Goal: Use online tool/utility: Utilize a website feature to perform a specific function

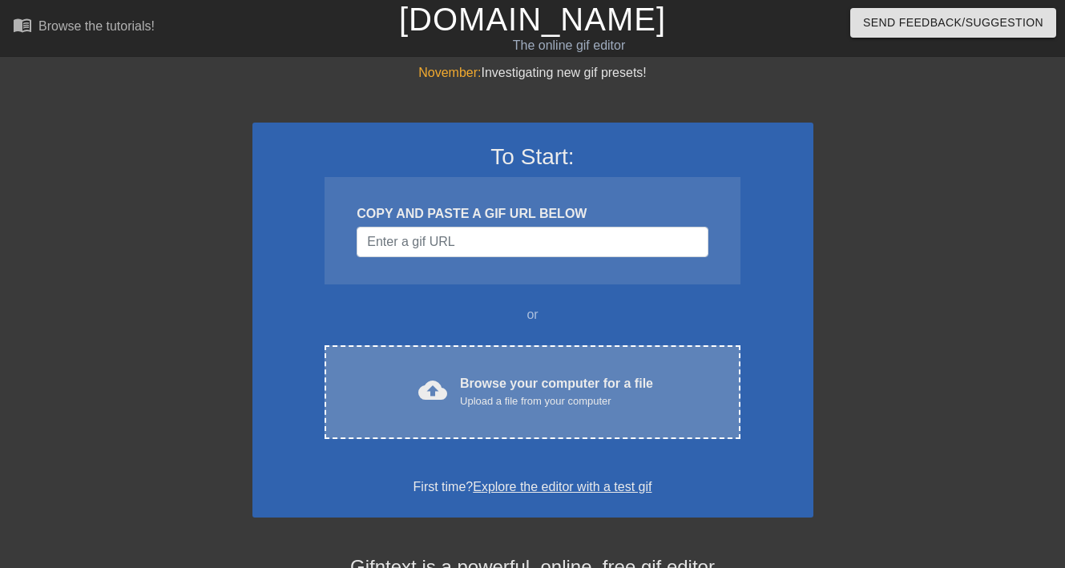
click at [479, 368] on div "cloud_upload Browse your computer for a file Upload a file from your computer C…" at bounding box center [531, 392] width 415 height 94
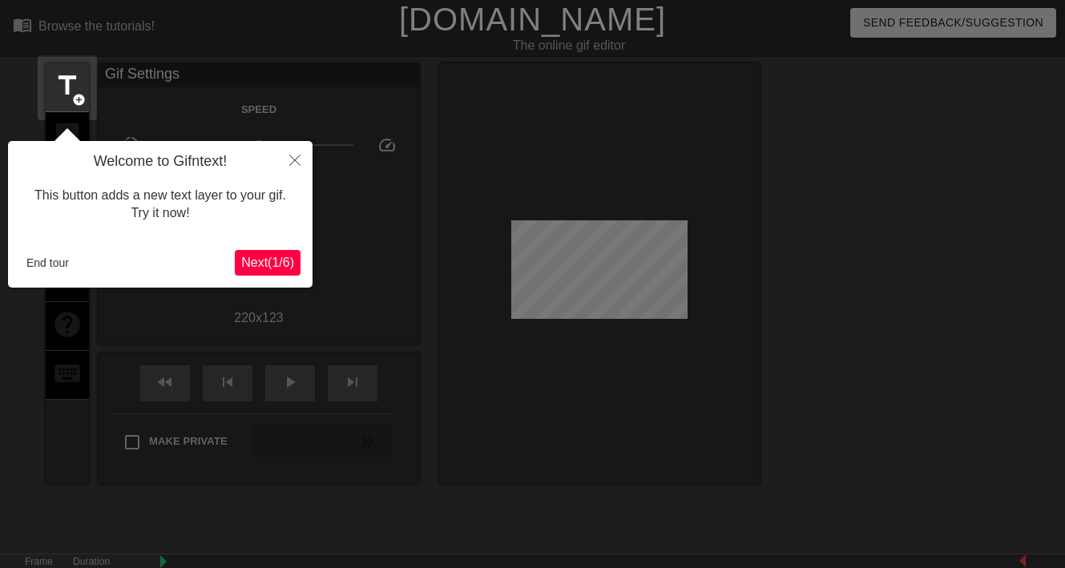
scroll to position [39, 0]
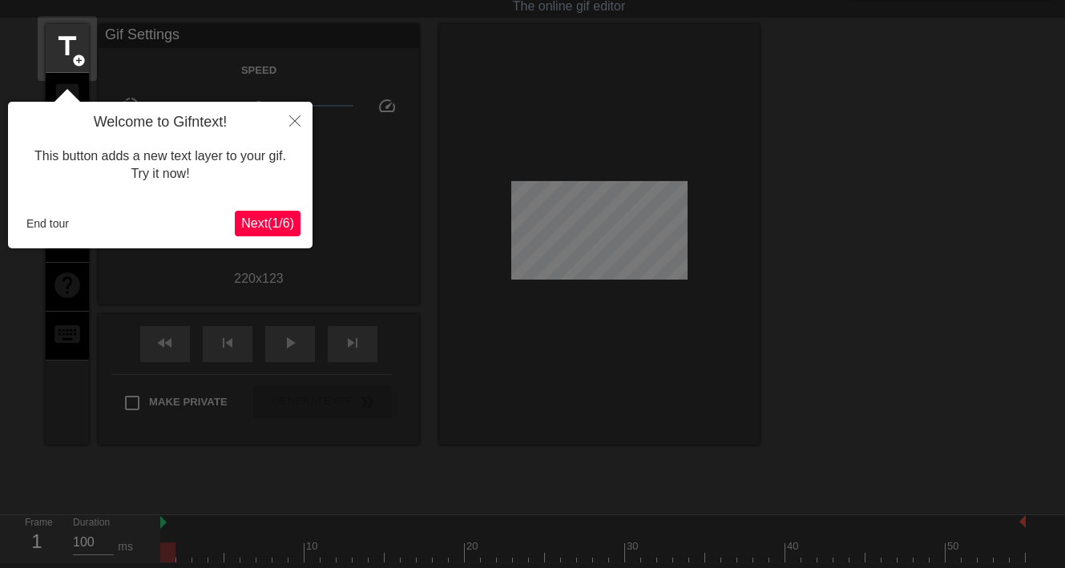
click at [274, 230] on span "Next ( 1 / 6 )" at bounding box center [267, 223] width 53 height 14
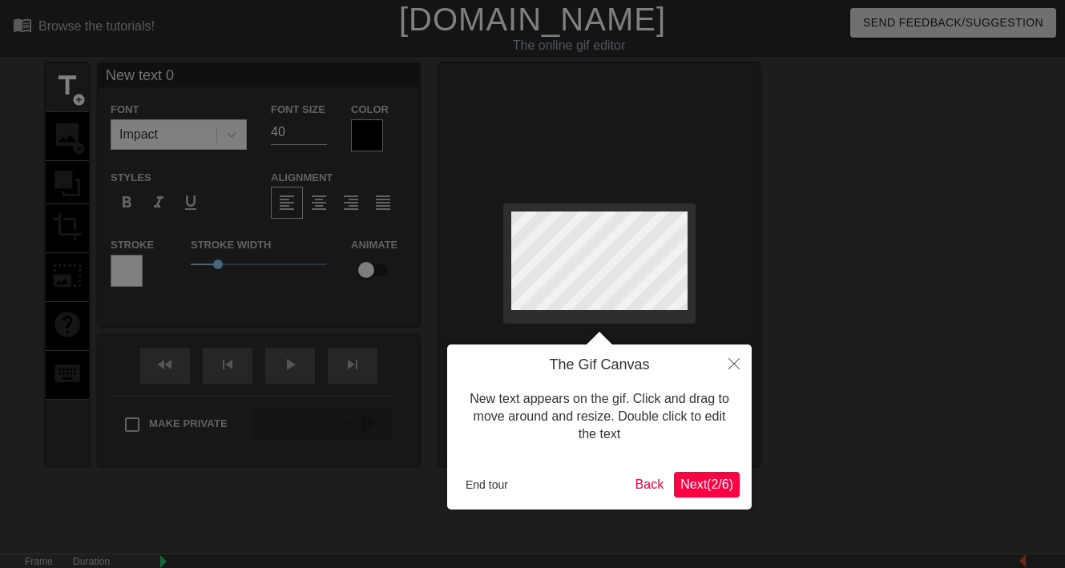
click at [703, 483] on span "Next ( 2 / 6 )" at bounding box center [706, 484] width 53 height 14
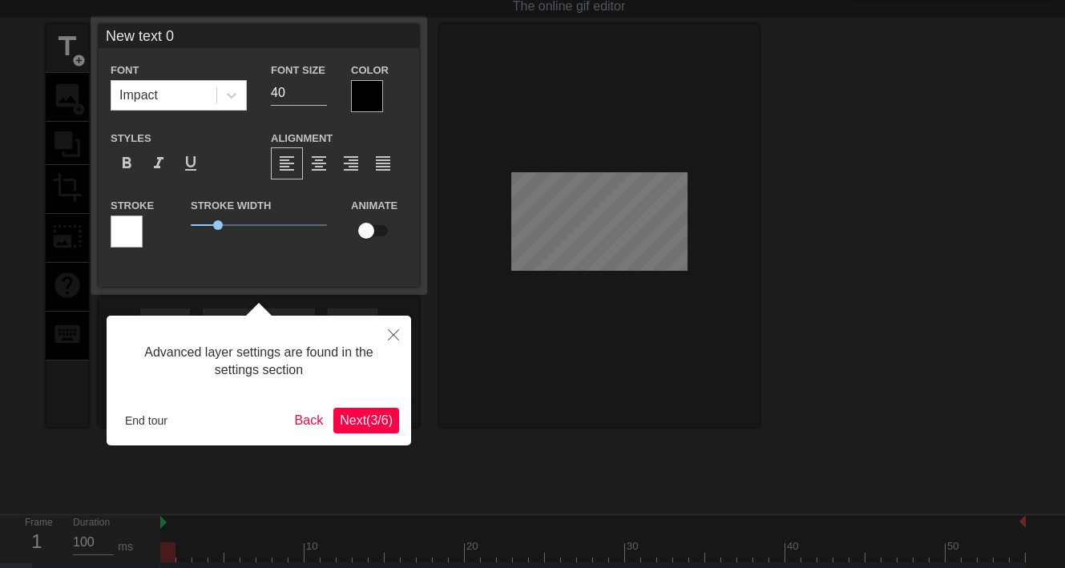
click at [367, 425] on span "Next ( 3 / 6 )" at bounding box center [366, 420] width 53 height 14
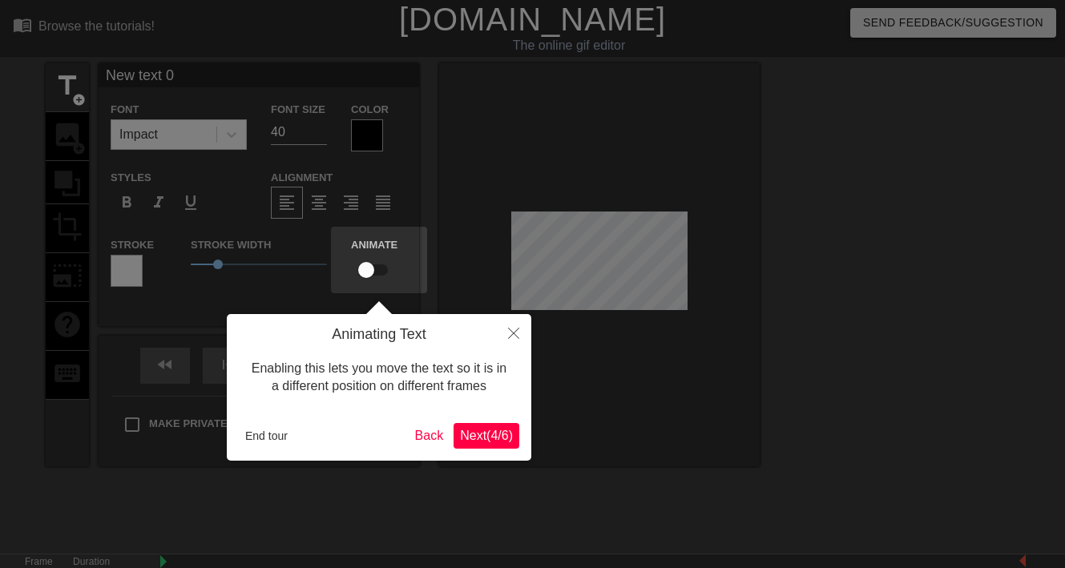
click at [478, 440] on span "Next ( 4 / 6 )" at bounding box center [486, 436] width 53 height 14
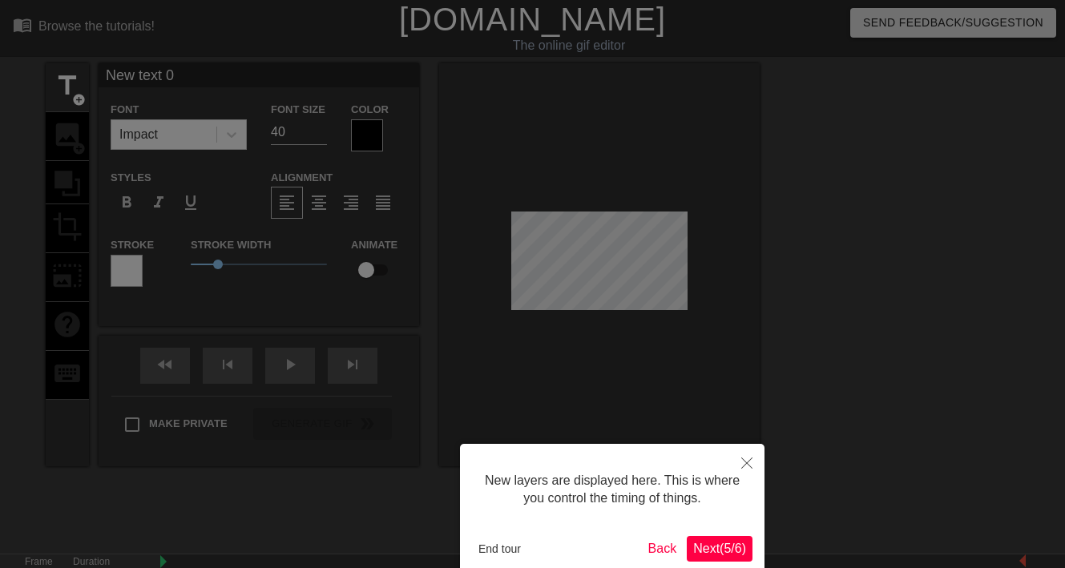
scroll to position [85, 0]
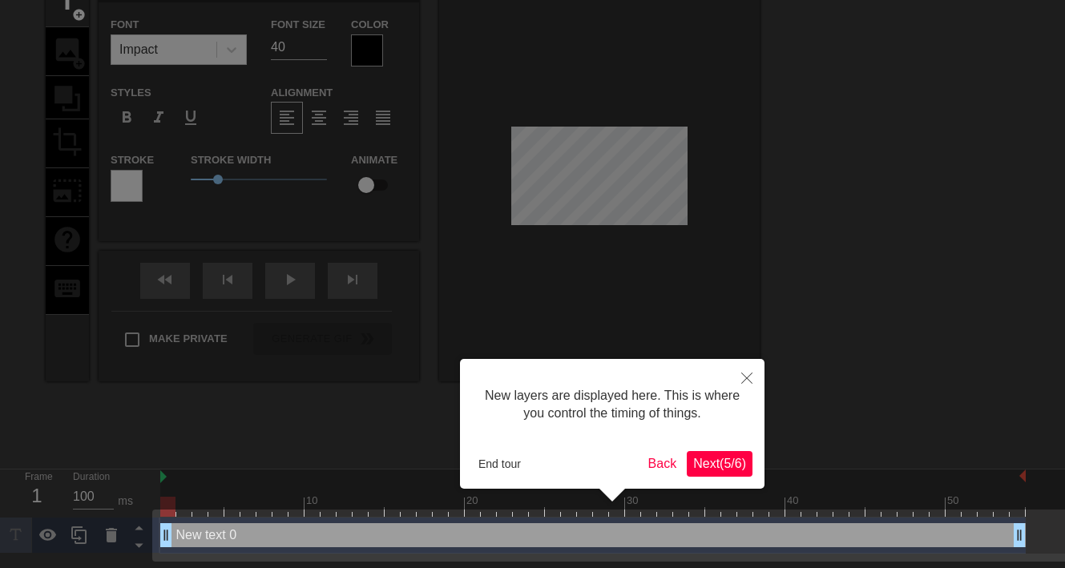
click at [702, 466] on span "Next ( 5 / 6 )" at bounding box center [719, 464] width 53 height 14
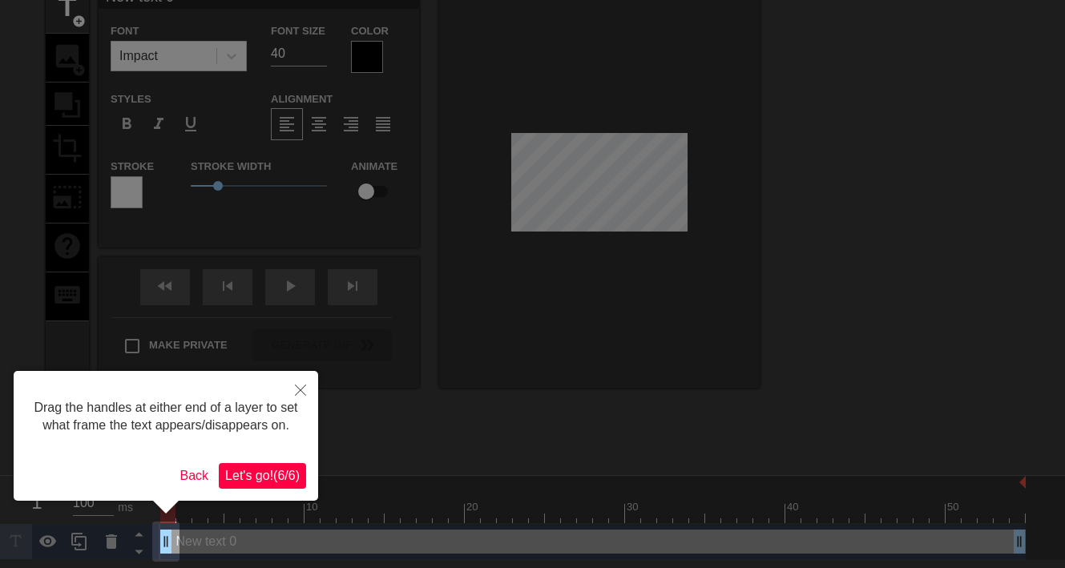
scroll to position [0, 0]
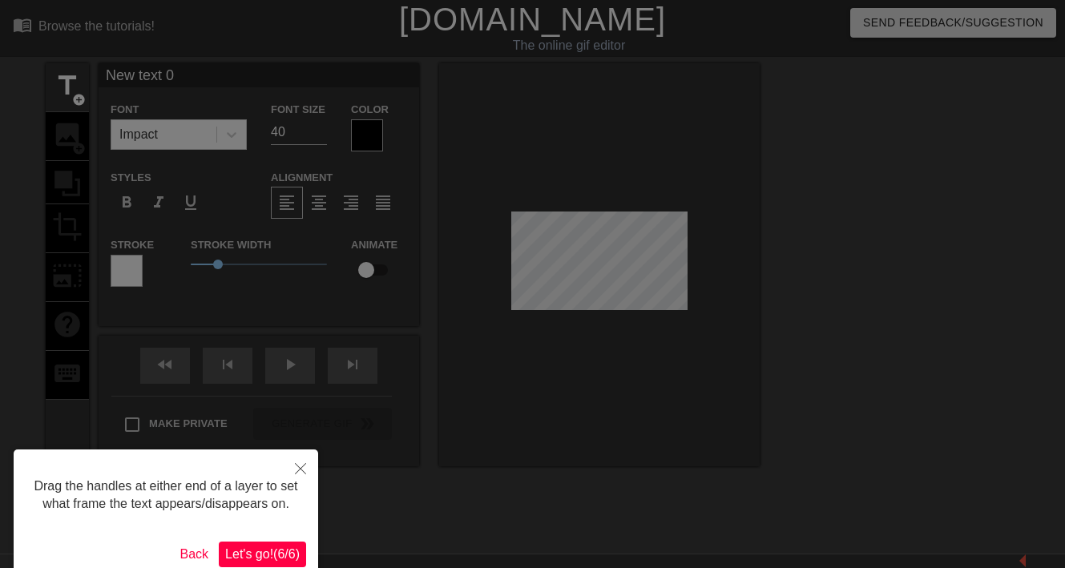
click at [272, 548] on span "Let's go! ( 6 / 6 )" at bounding box center [262, 554] width 74 height 14
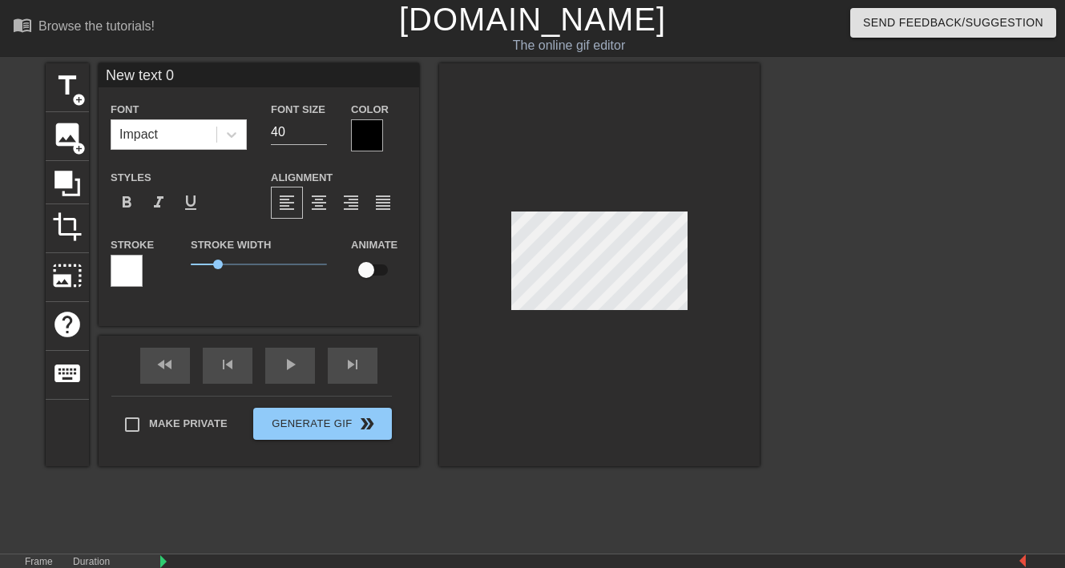
click at [340, 130] on div "Color" at bounding box center [379, 125] width 80 height 52
click at [346, 130] on div "Color" at bounding box center [379, 125] width 80 height 52
click at [207, 137] on div "Impact" at bounding box center [163, 134] width 105 height 29
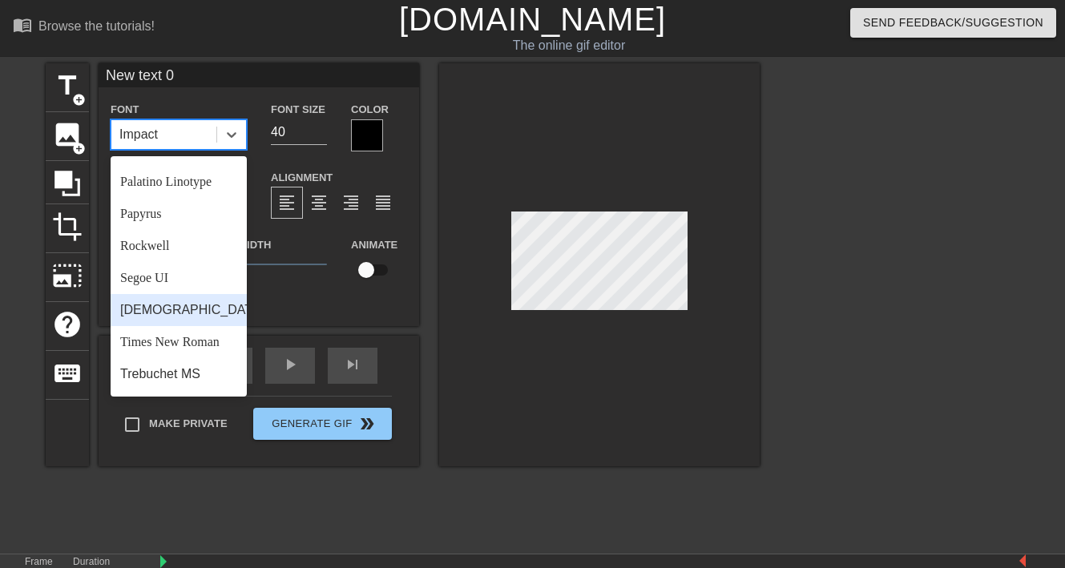
scroll to position [554, 0]
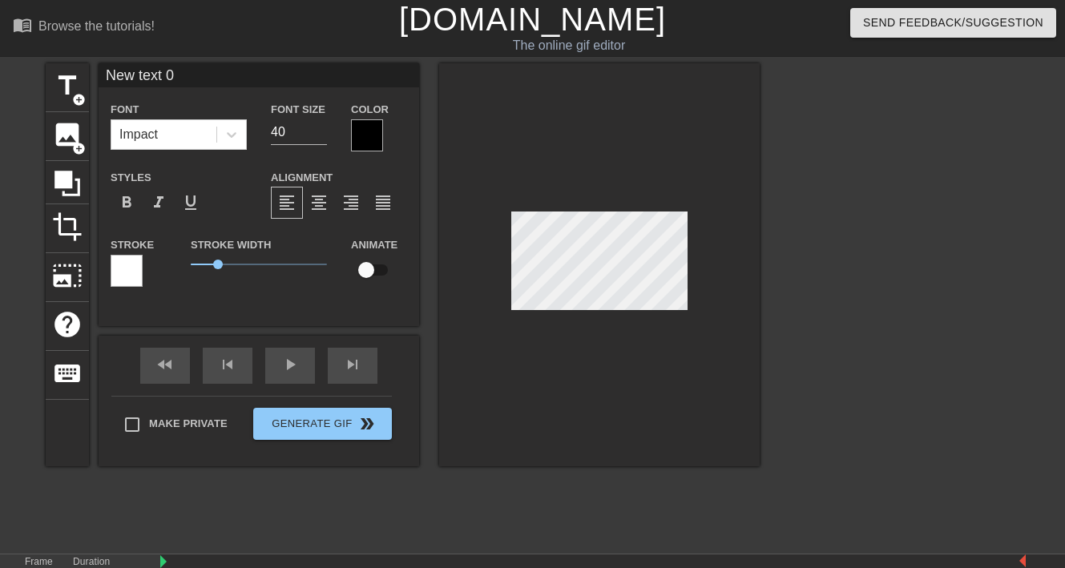
click at [211, 75] on input "New text 0" at bounding box center [259, 75] width 320 height 24
click at [133, 200] on span "format_bold" at bounding box center [126, 202] width 19 height 19
type input "C"
type textarea "C"
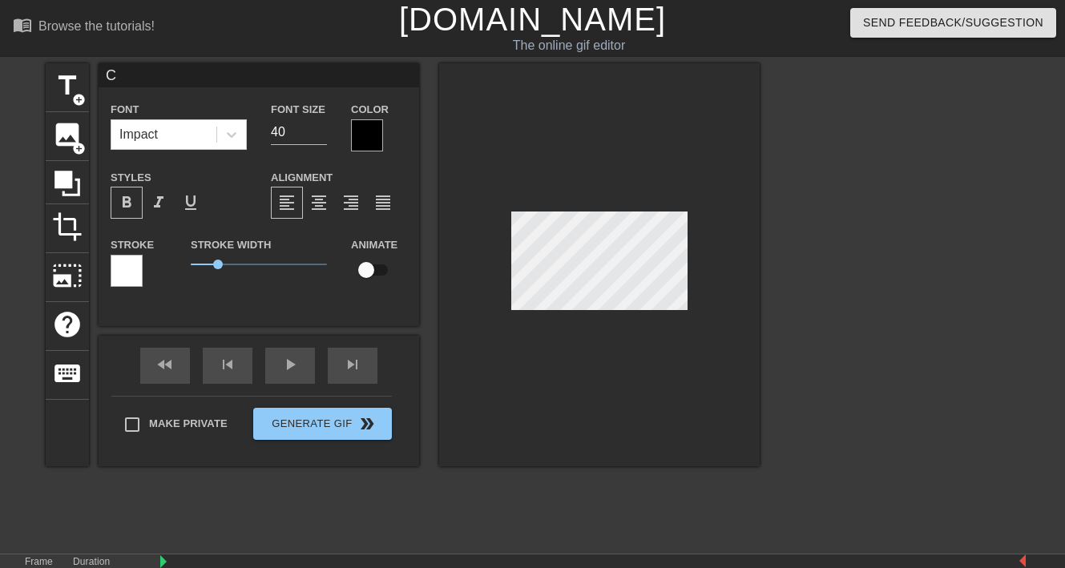
scroll to position [0, 0]
type input "Cl"
type textarea "Cl"
type input "Clu"
type textarea "Clu"
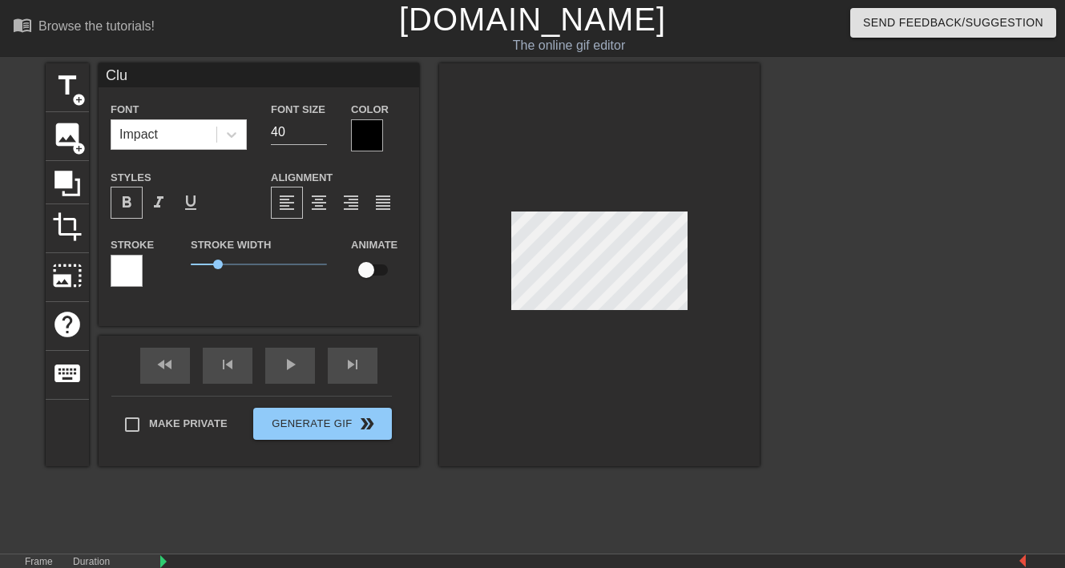
type input "Clus"
type textarea "Clus"
type input "Clust"
type textarea "Clust"
type input "Cluste"
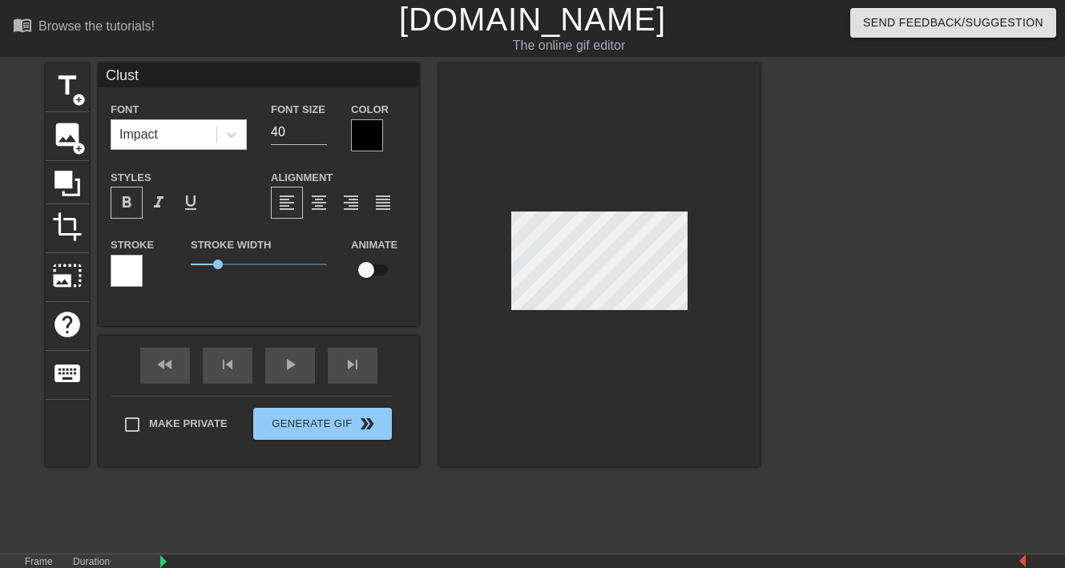
type textarea "Cluste"
type input "Cluster"
type textarea "Cluster"
type input "Cluster"
type textarea "Cluster"
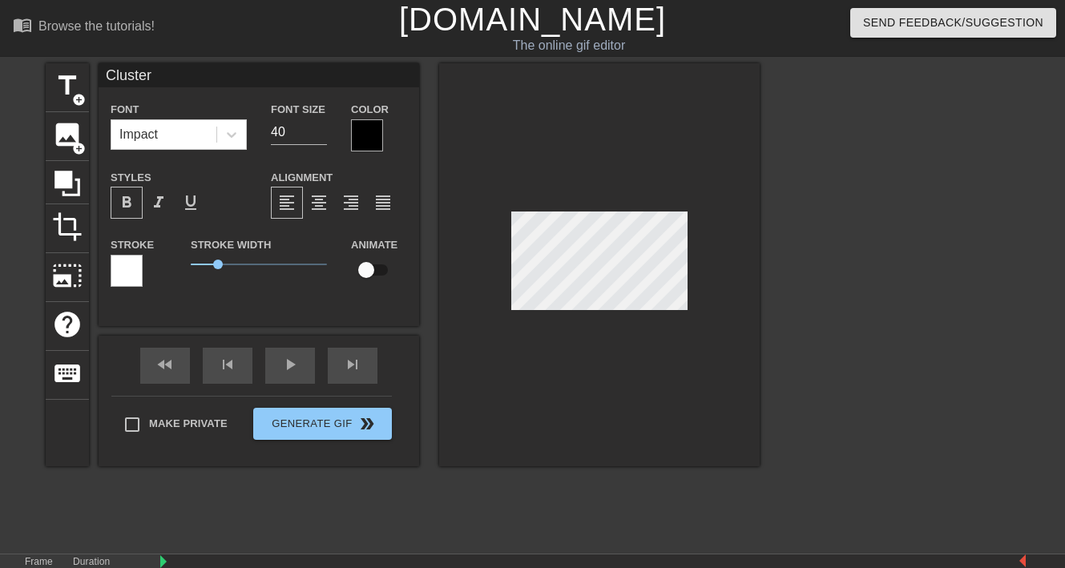
type input "Cluster c"
type textarea "Cluster c"
type input "Cluster co"
type textarea "Cluster co"
type input "Cluster con"
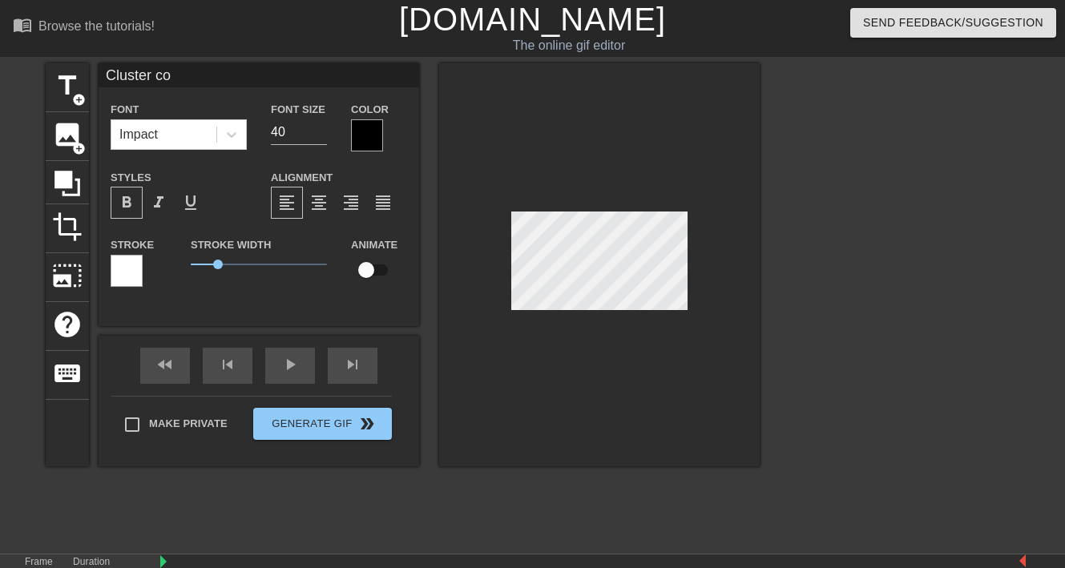
type textarea "Cluster con"
type input "Cluster conf"
type textarea "Cluster conf"
type input "Cluster confi"
type textarea "Cluster confi"
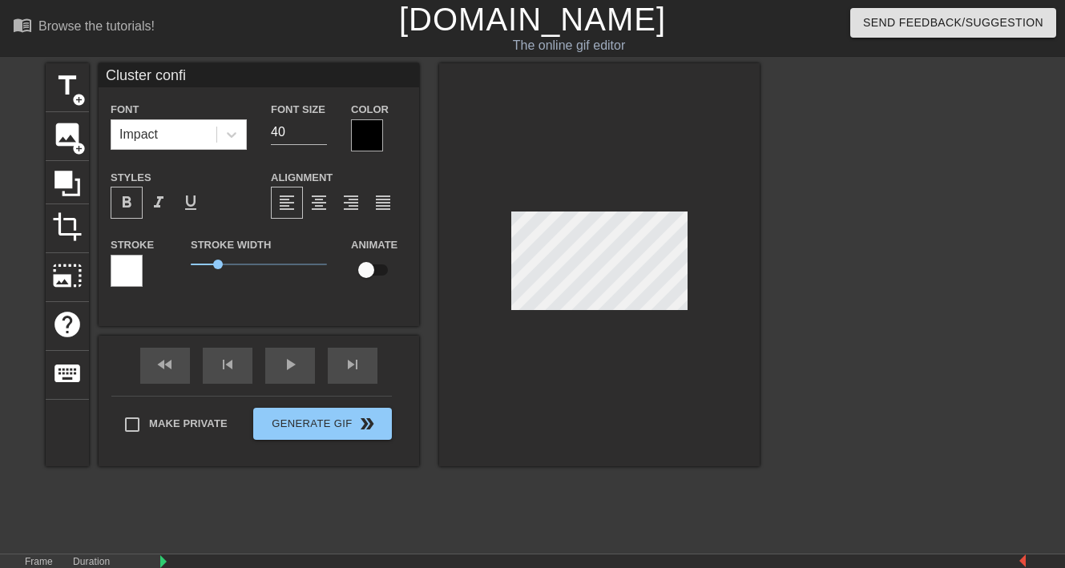
type input "Cluster config"
type textarea "Cluster config"
click at [357, 144] on div at bounding box center [367, 135] width 32 height 32
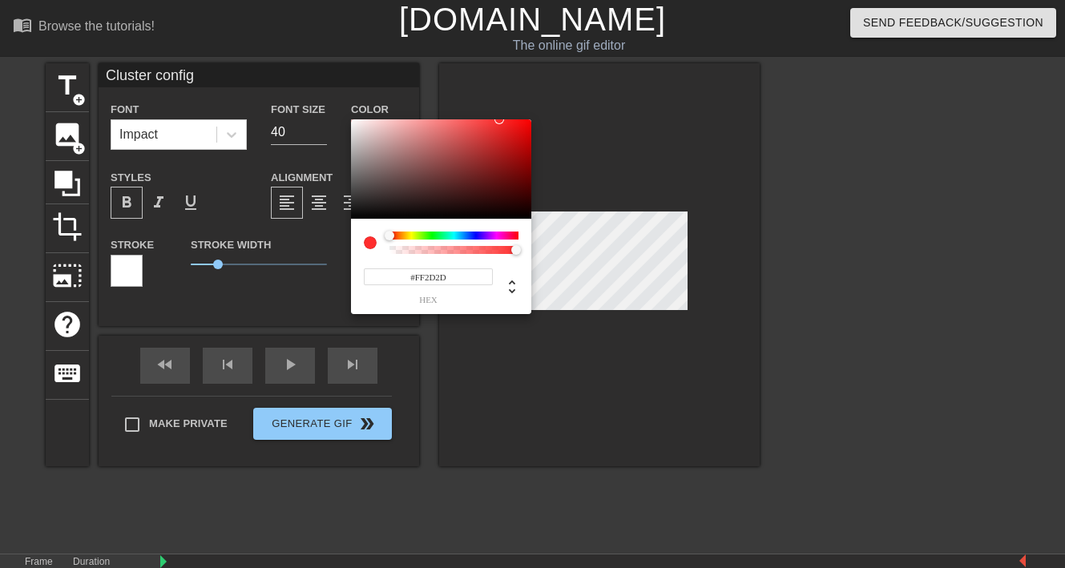
type input "#FF3131"
drag, startPoint x: 390, startPoint y: 183, endPoint x: 497, endPoint y: 114, distance: 126.9
click at [497, 119] on div at bounding box center [441, 168] width 180 height 99
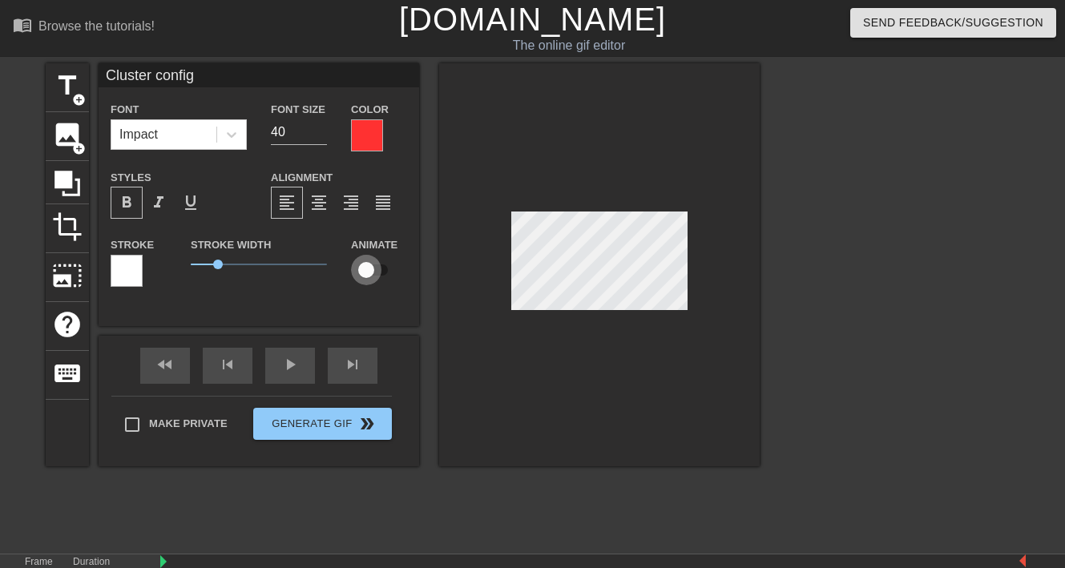
click at [388, 262] on input "checkbox" at bounding box center [365, 270] width 91 height 30
checkbox input "true"
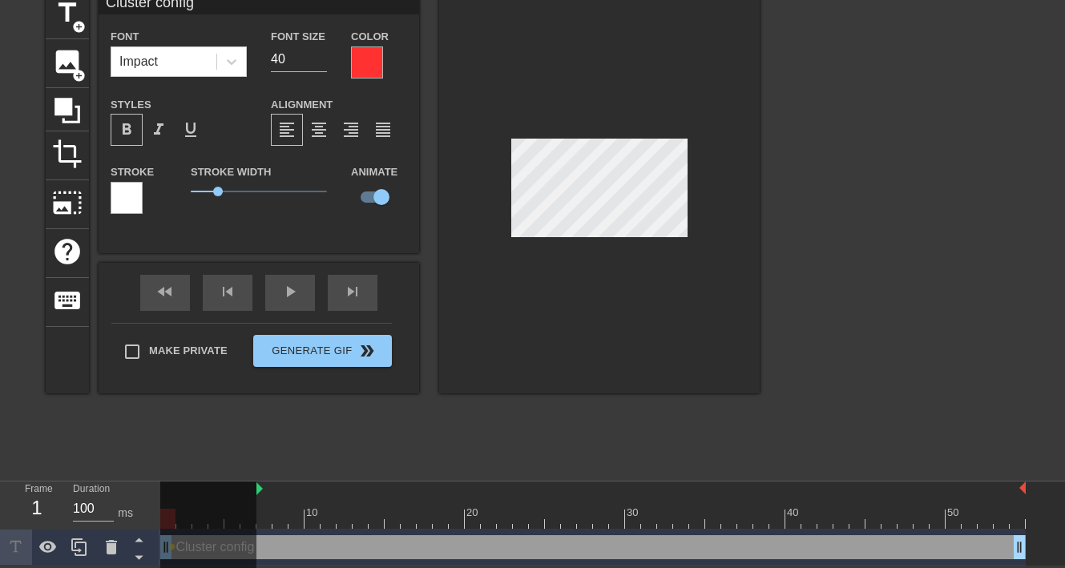
drag, startPoint x: 163, startPoint y: 489, endPoint x: 262, endPoint y: 500, distance: 99.1
click at [262, 500] on div "10 20 30 40 50" at bounding box center [592, 504] width 865 height 47
drag, startPoint x: 221, startPoint y: 454, endPoint x: 202, endPoint y: 513, distance: 62.3
click at [220, 455] on div "title add_circle image add_circle crop photo_size_select_large help keyboard Cl…" at bounding box center [403, 230] width 714 height 481
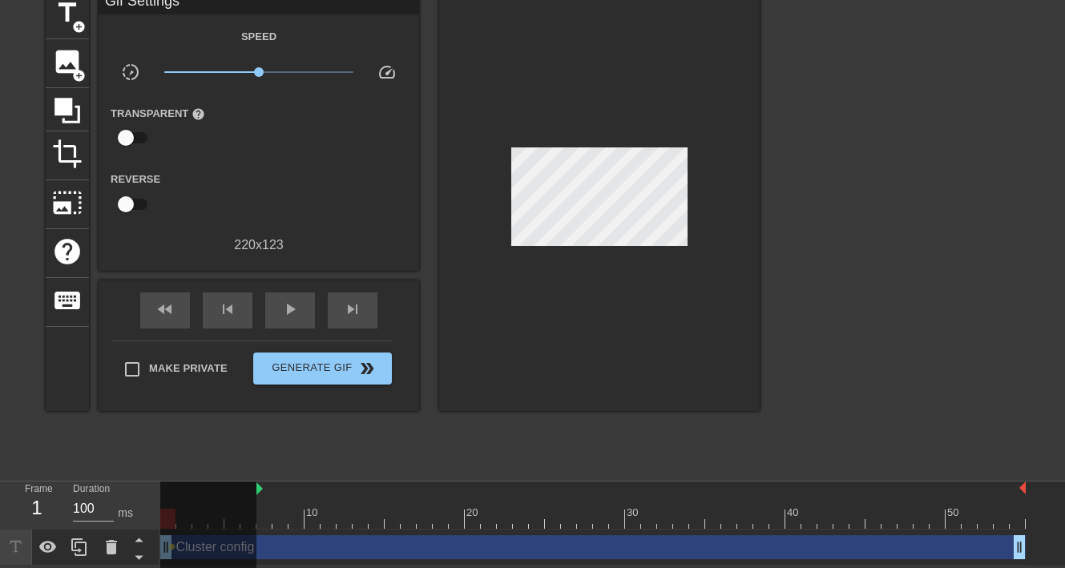
click at [252, 464] on div "title add_circle image add_circle crop photo_size_select_large help keyboard Gi…" at bounding box center [403, 230] width 714 height 481
click at [177, 540] on div at bounding box center [208, 524] width 96 height 87
click at [260, 492] on img at bounding box center [259, 488] width 6 height 13
drag, startPoint x: 259, startPoint y: 492, endPoint x: 132, endPoint y: 485, distance: 126.8
click at [132, 485] on div "Frame 7 Duration 100 ms 10 20 30 40 50 Cluster config drag_handle drag_handle l…" at bounding box center [532, 523] width 1065 height 84
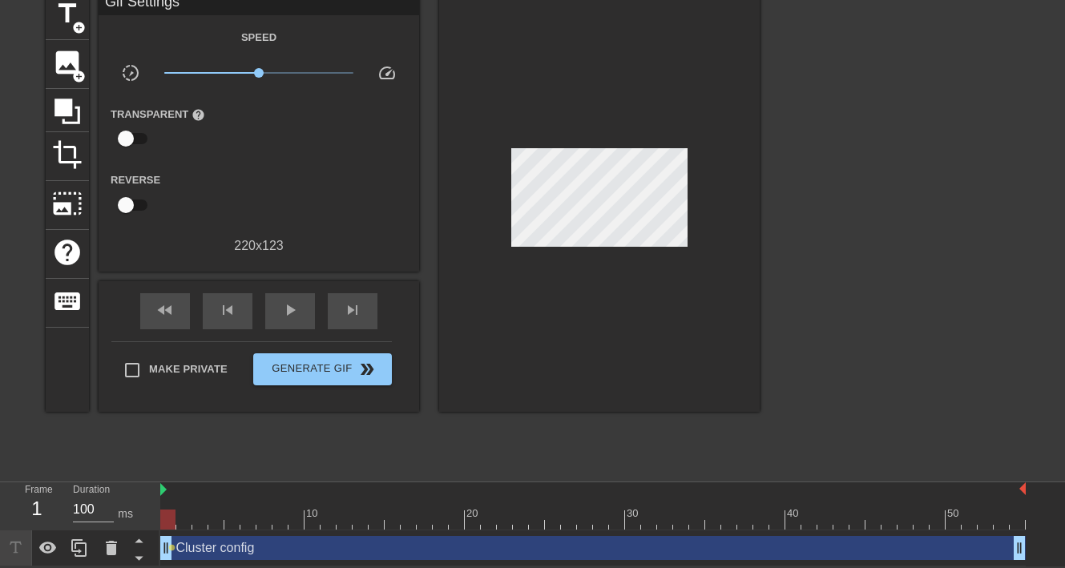
drag, startPoint x: 166, startPoint y: 545, endPoint x: 165, endPoint y: 553, distance: 8.1
click at [165, 553] on div "Cluster config drag_handle drag_handle" at bounding box center [592, 548] width 865 height 24
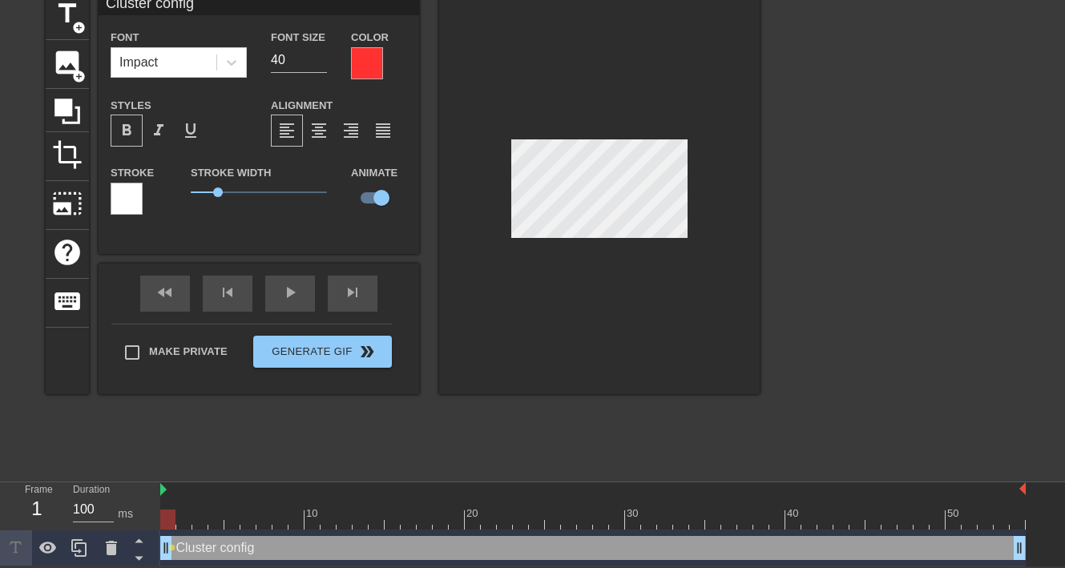
click at [212, 451] on div "title add_circle image add_circle crop photo_size_select_large help keyboard Cl…" at bounding box center [403, 231] width 714 height 481
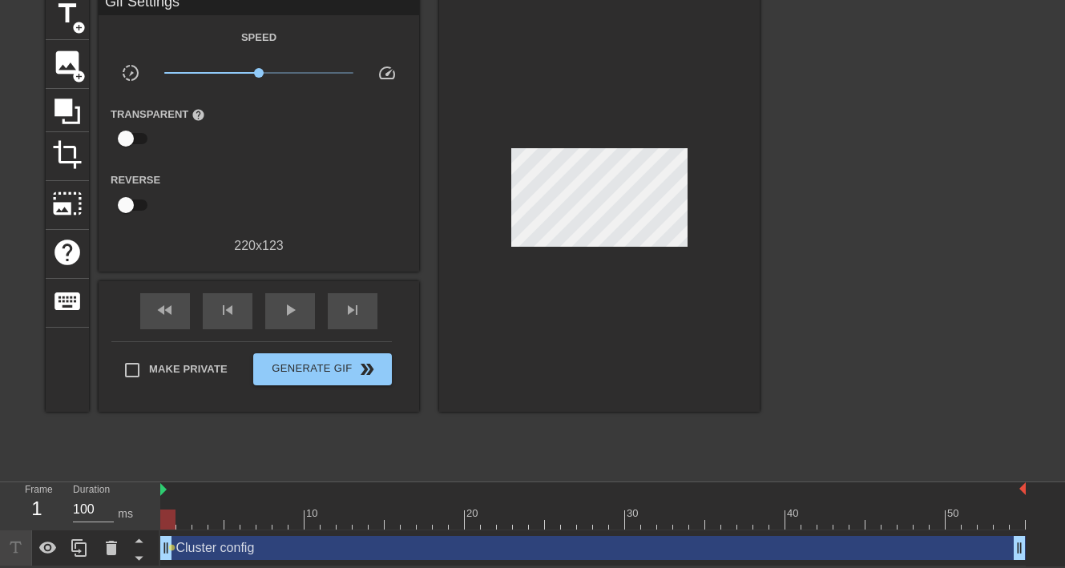
click at [200, 536] on div "Cluster config drag_handle drag_handle" at bounding box center [592, 548] width 865 height 24
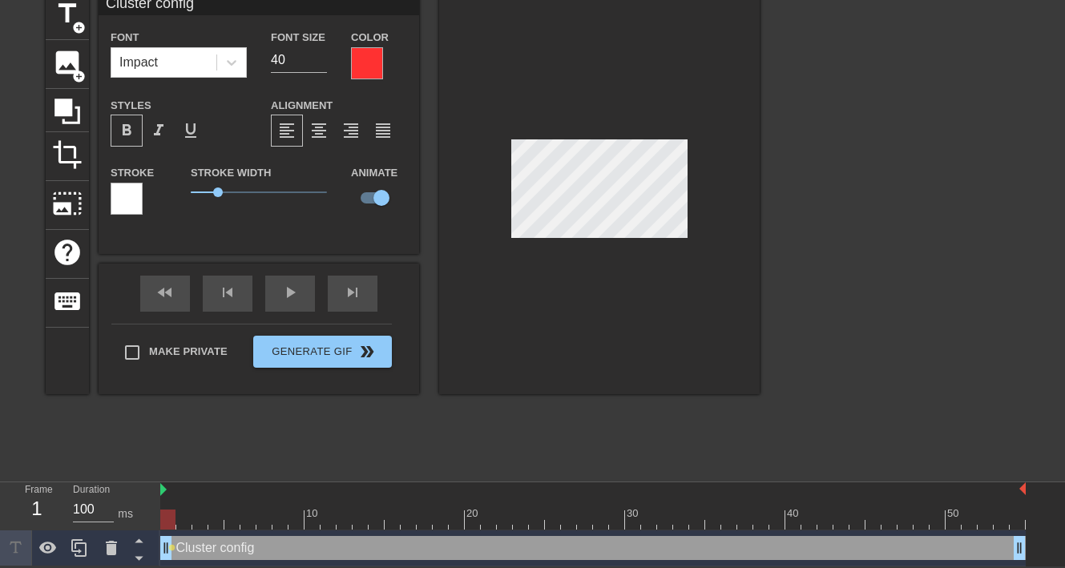
click at [222, 501] on div at bounding box center [216, 508] width 16 height 20
click at [270, 523] on div at bounding box center [592, 519] width 865 height 20
click at [337, 521] on div at bounding box center [592, 519] width 865 height 20
click at [433, 515] on div at bounding box center [592, 519] width 865 height 20
click at [464, 520] on div at bounding box center [592, 519] width 865 height 20
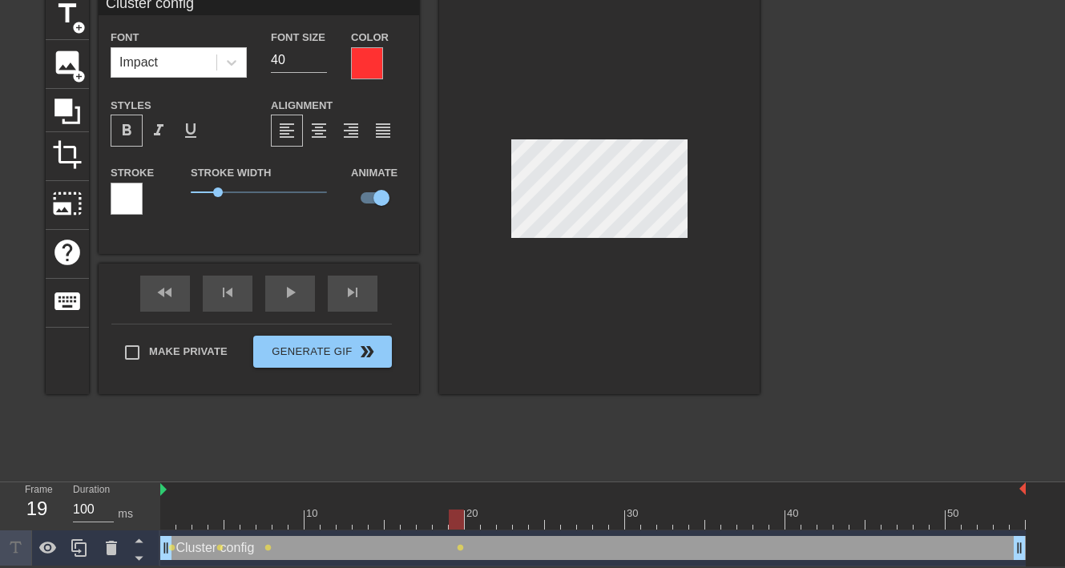
click at [563, 513] on div at bounding box center [592, 519] width 865 height 20
click at [675, 515] on div at bounding box center [592, 519] width 865 height 20
click at [789, 517] on div at bounding box center [592, 519] width 865 height 20
click at [814, 525] on div at bounding box center [592, 519] width 865 height 20
click at [826, 526] on div at bounding box center [592, 519] width 865 height 20
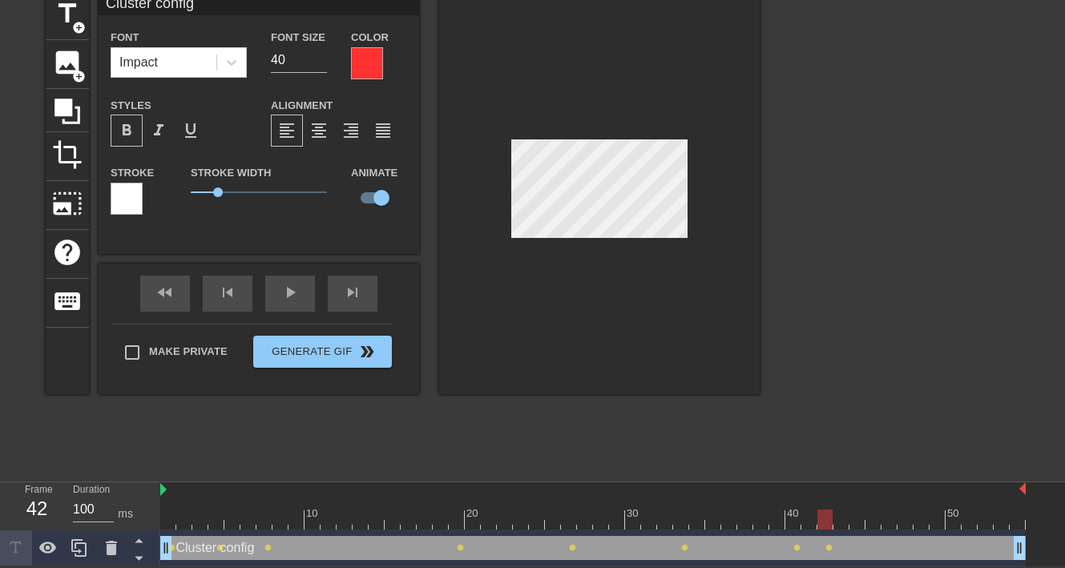
click at [848, 517] on div at bounding box center [592, 519] width 865 height 20
click at [904, 510] on div at bounding box center [592, 519] width 865 height 20
click at [966, 518] on div at bounding box center [592, 519] width 865 height 20
click at [1012, 516] on div at bounding box center [592, 519] width 865 height 20
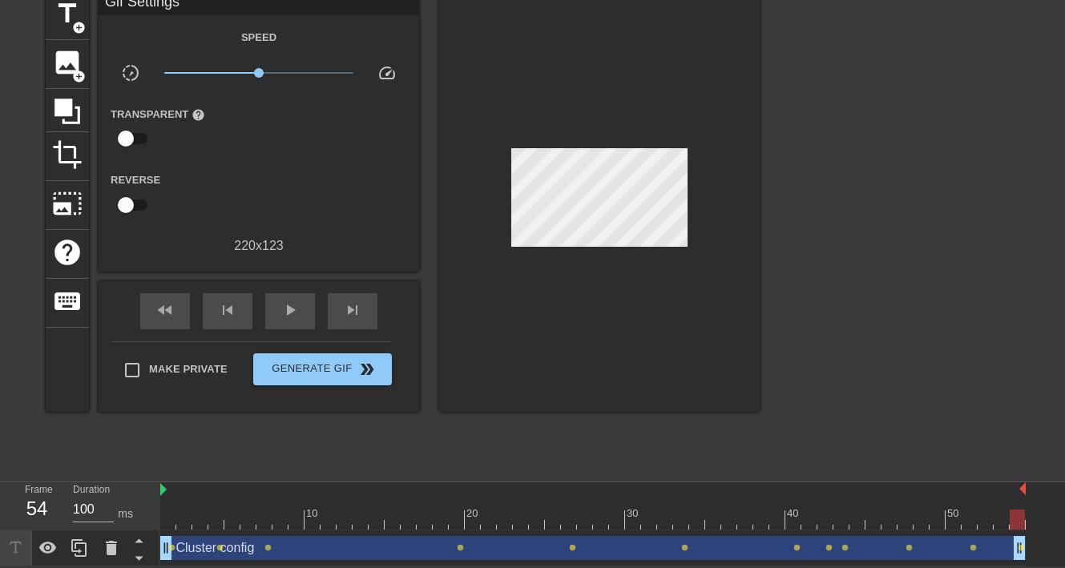
drag, startPoint x: 152, startPoint y: 461, endPoint x: 64, endPoint y: 527, distance: 110.4
click at [149, 463] on div "title add_circle image add_circle crop photo_size_select_large help keyboard Gi…" at bounding box center [403, 231] width 714 height 481
click at [174, 530] on div "Cluster config drag_handle drag_handle lens lens lens lens lens lens lens lens …" at bounding box center [592, 548] width 865 height 36
click at [171, 522] on div at bounding box center [592, 519] width 865 height 20
click at [52, 548] on icon at bounding box center [48, 548] width 18 height 12
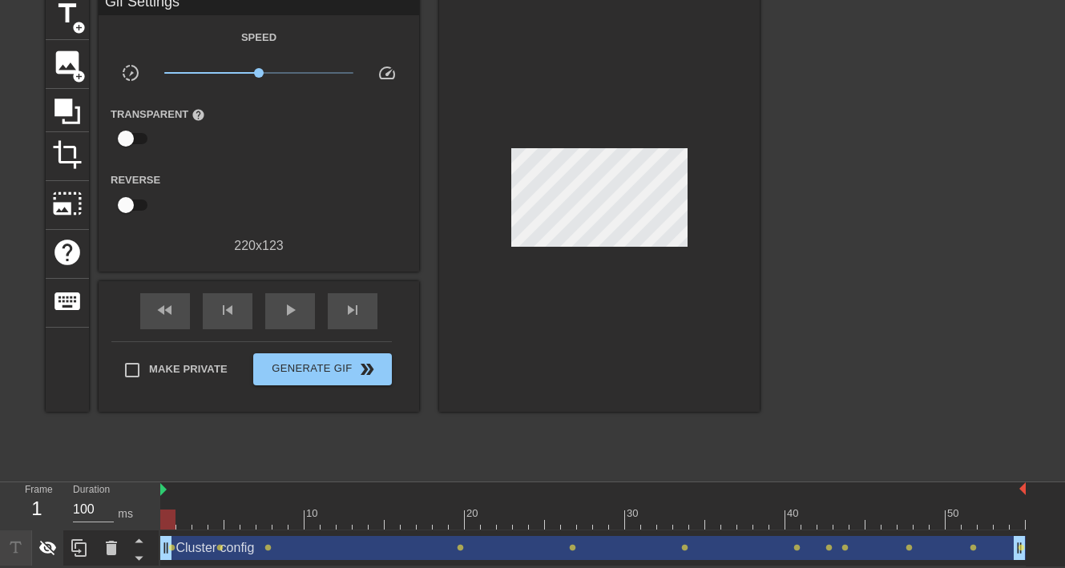
click at [51, 549] on icon at bounding box center [47, 547] width 19 height 19
click at [186, 522] on div at bounding box center [592, 519] width 865 height 20
click at [177, 509] on div at bounding box center [183, 519] width 15 height 20
click at [173, 519] on div at bounding box center [592, 519] width 865 height 20
click at [183, 520] on div at bounding box center [592, 519] width 865 height 20
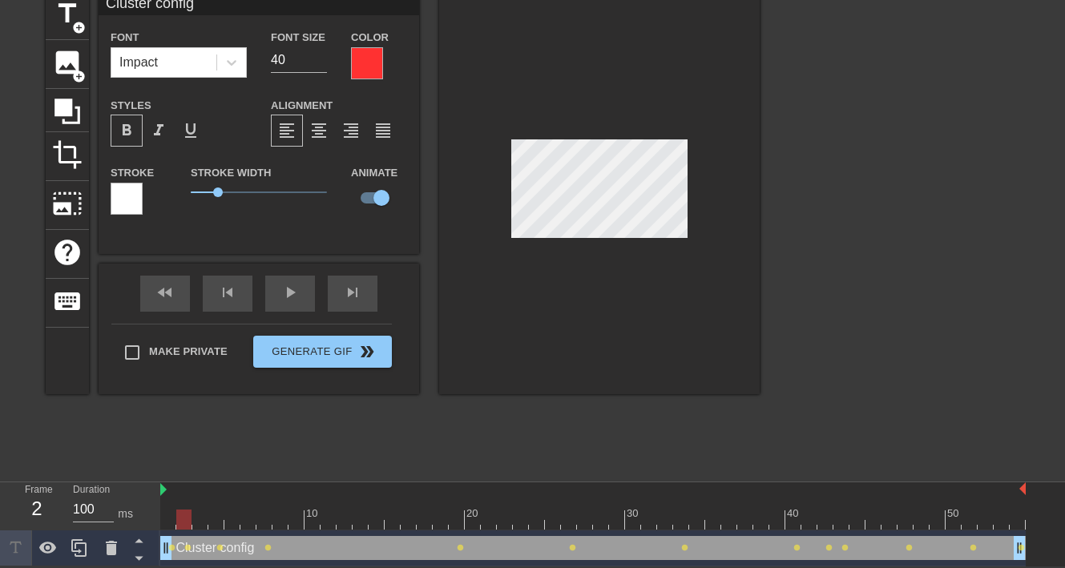
click at [205, 522] on div at bounding box center [592, 519] width 865 height 20
click at [230, 523] on div at bounding box center [592, 519] width 865 height 20
click at [257, 521] on div at bounding box center [592, 519] width 865 height 20
click at [253, 521] on div at bounding box center [592, 519] width 865 height 20
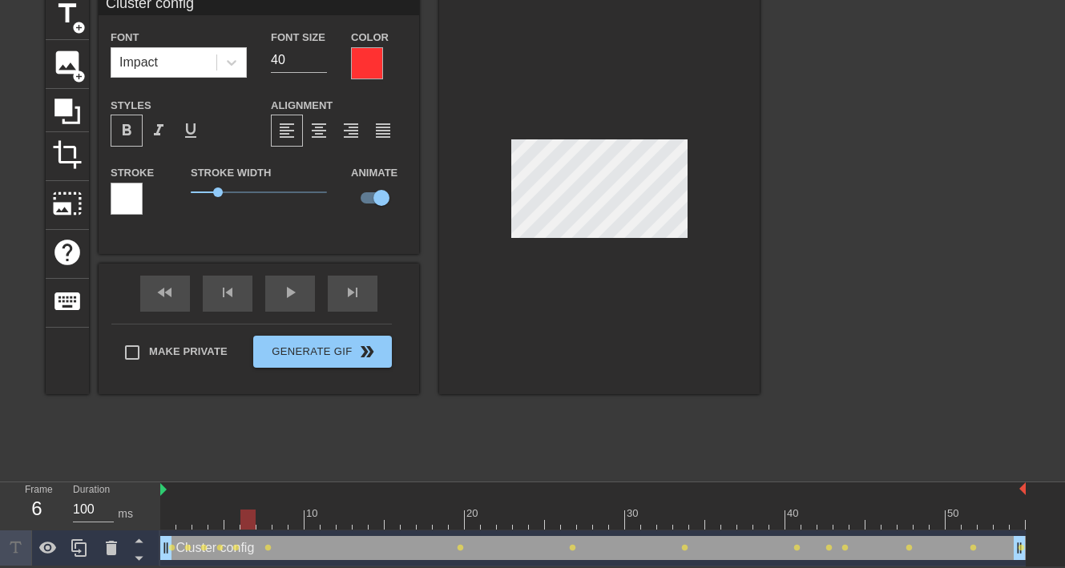
click at [268, 513] on div at bounding box center [592, 519] width 865 height 20
click at [598, 144] on div at bounding box center [599, 192] width 320 height 403
click at [280, 517] on div at bounding box center [592, 519] width 865 height 20
click at [299, 519] on div at bounding box center [592, 519] width 865 height 20
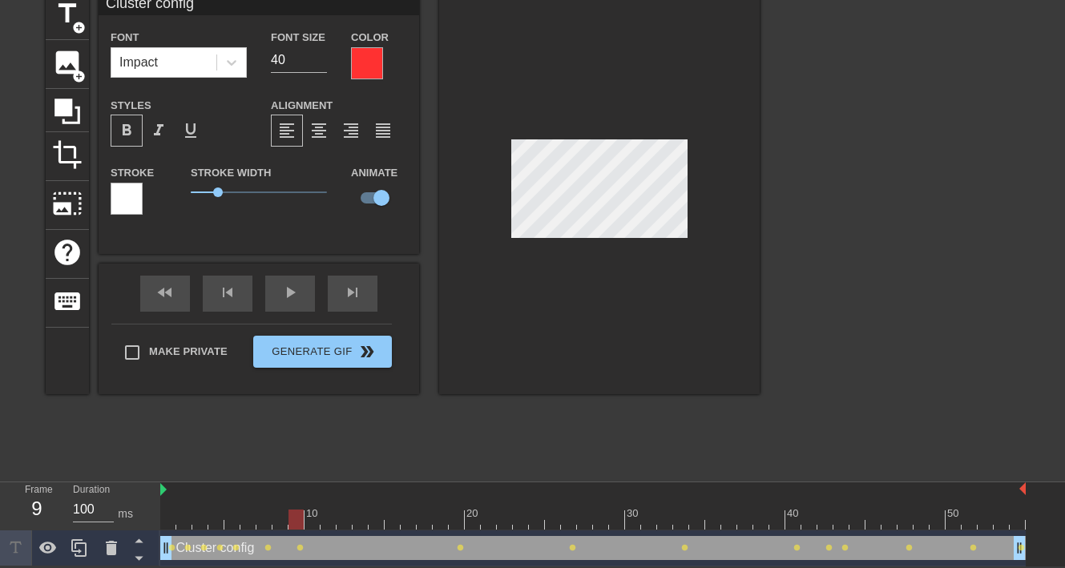
click at [318, 521] on div at bounding box center [592, 519] width 865 height 20
click at [320, 520] on div at bounding box center [592, 519] width 865 height 20
click at [329, 513] on div at bounding box center [592, 519] width 865 height 20
click at [354, 512] on div at bounding box center [592, 519] width 865 height 20
drag, startPoint x: 347, startPoint y: 513, endPoint x: 408, endPoint y: 425, distance: 107.1
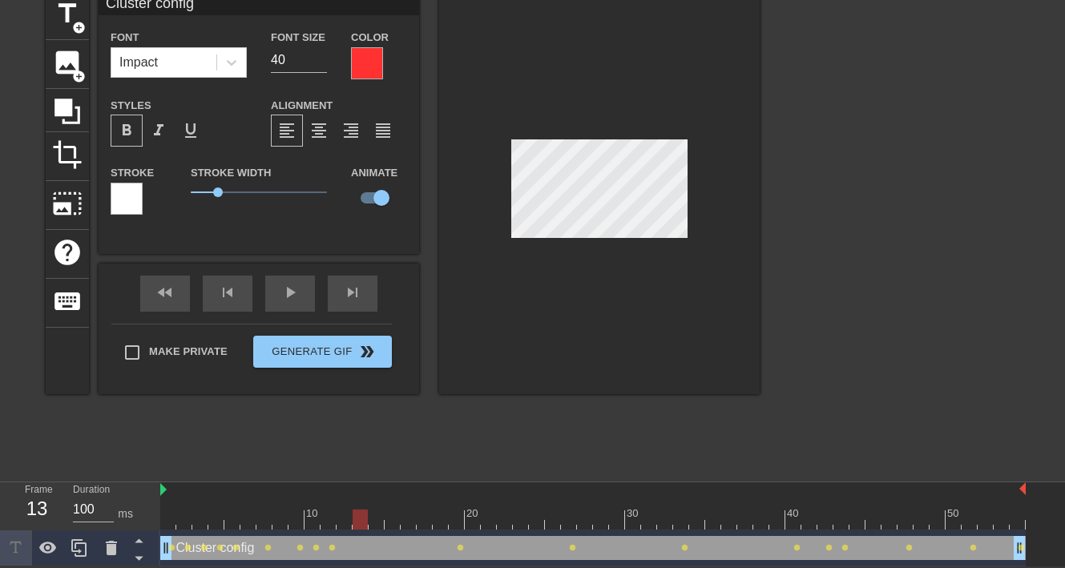
click at [347, 514] on div at bounding box center [592, 519] width 865 height 20
click at [374, 515] on div at bounding box center [592, 519] width 865 height 20
click at [405, 521] on div at bounding box center [592, 519] width 865 height 20
click at [397, 524] on div at bounding box center [592, 519] width 865 height 20
click at [404, 523] on div at bounding box center [592, 519] width 865 height 20
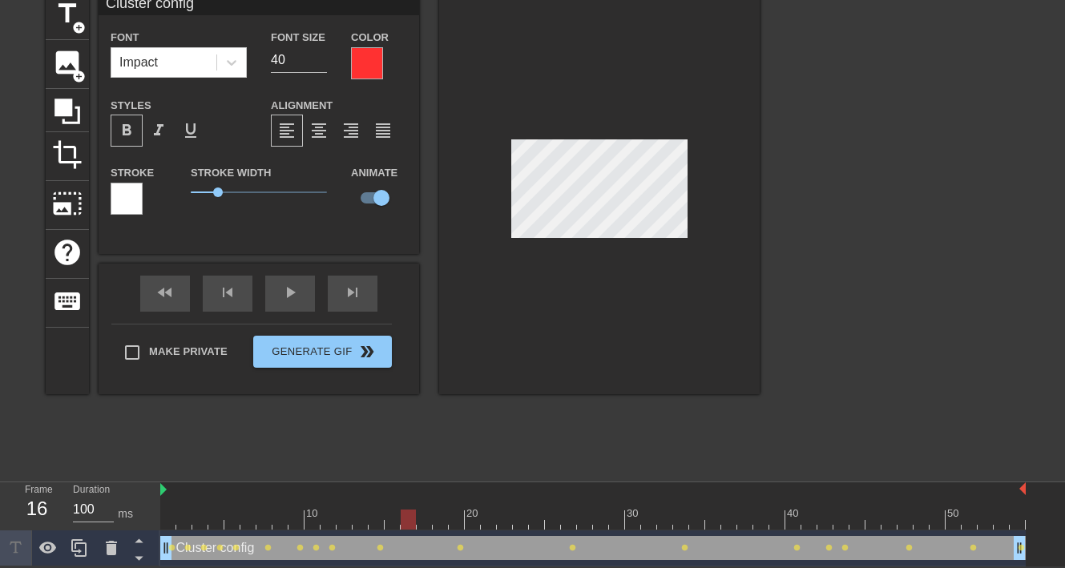
click at [429, 509] on div at bounding box center [592, 519] width 865 height 20
click at [446, 526] on div at bounding box center [592, 519] width 865 height 20
click at [454, 524] on div at bounding box center [592, 519] width 865 height 20
click at [473, 529] on div "10 20 30 40 50" at bounding box center [592, 506] width 865 height 48
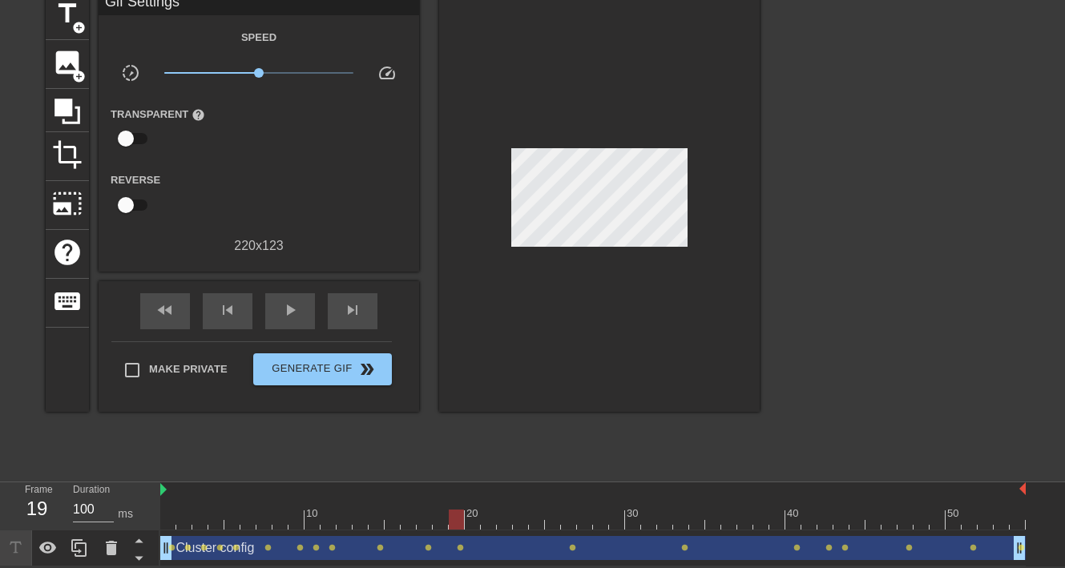
click at [479, 522] on div at bounding box center [592, 519] width 865 height 20
click at [500, 523] on div at bounding box center [592, 519] width 865 height 20
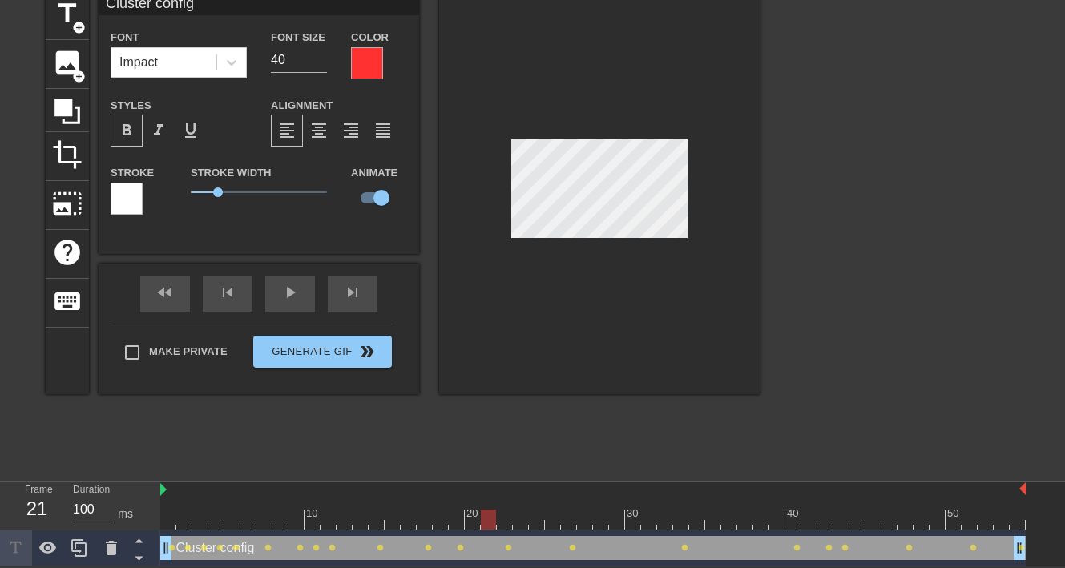
click at [491, 505] on div at bounding box center [489, 508] width 16 height 20
click at [467, 519] on div at bounding box center [592, 519] width 865 height 20
click at [519, 516] on div at bounding box center [592, 519] width 865 height 20
click at [538, 509] on div at bounding box center [592, 519] width 865 height 20
click at [562, 521] on div at bounding box center [592, 519] width 865 height 20
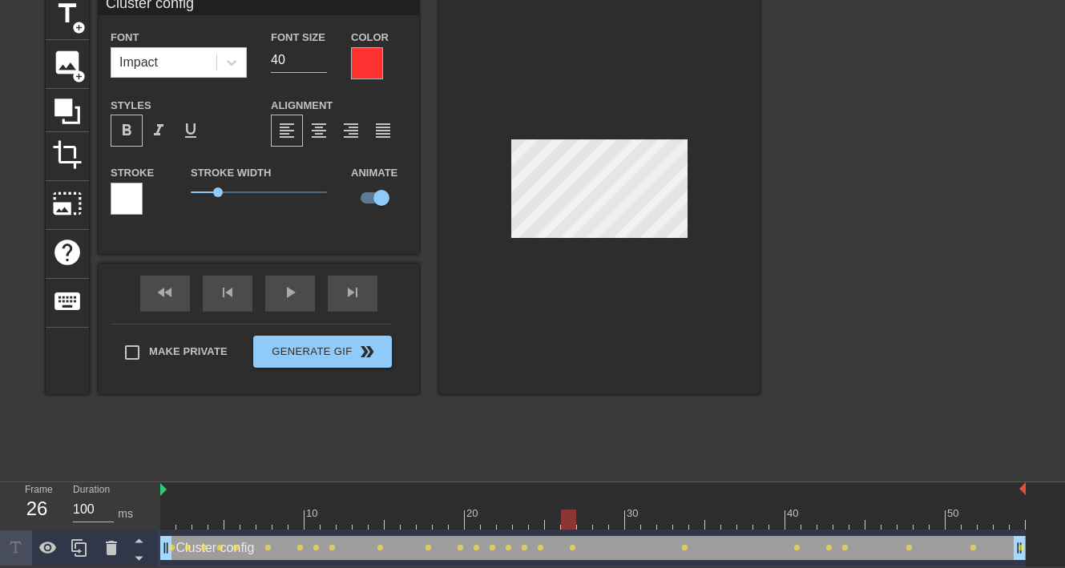
click at [558, 517] on div at bounding box center [592, 519] width 865 height 20
click at [573, 513] on div at bounding box center [592, 519] width 865 height 20
click at [583, 515] on div at bounding box center [592, 519] width 865 height 20
click at [606, 522] on div at bounding box center [592, 519] width 865 height 20
click at [616, 511] on div at bounding box center [592, 519] width 865 height 20
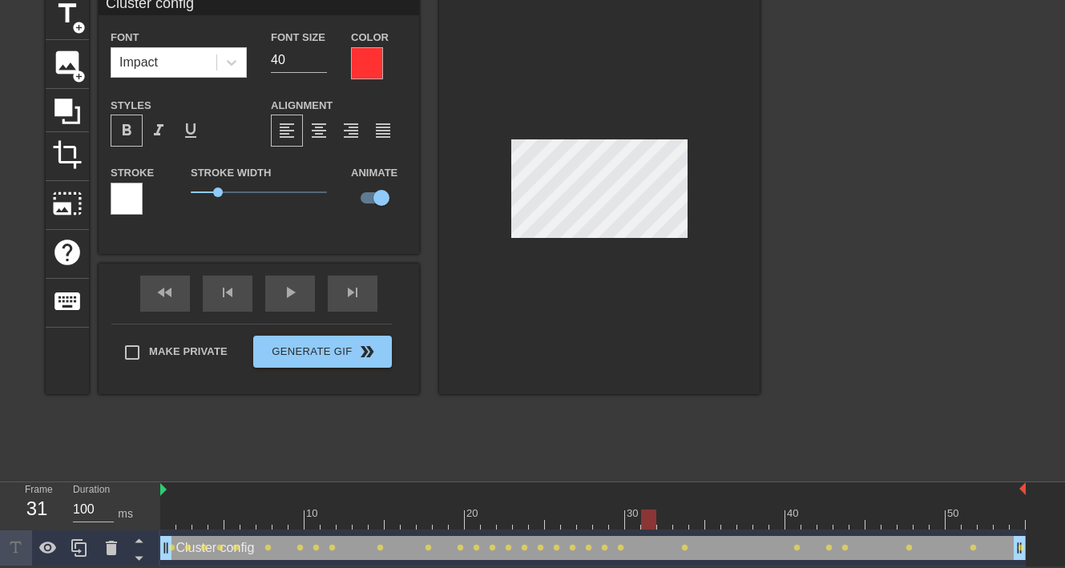
click at [641, 517] on div at bounding box center [592, 519] width 865 height 20
click at [636, 511] on div at bounding box center [592, 519] width 865 height 20
click at [650, 516] on div at bounding box center [592, 519] width 865 height 20
click at [663, 521] on div at bounding box center [592, 519] width 865 height 20
click at [682, 519] on div at bounding box center [592, 519] width 865 height 20
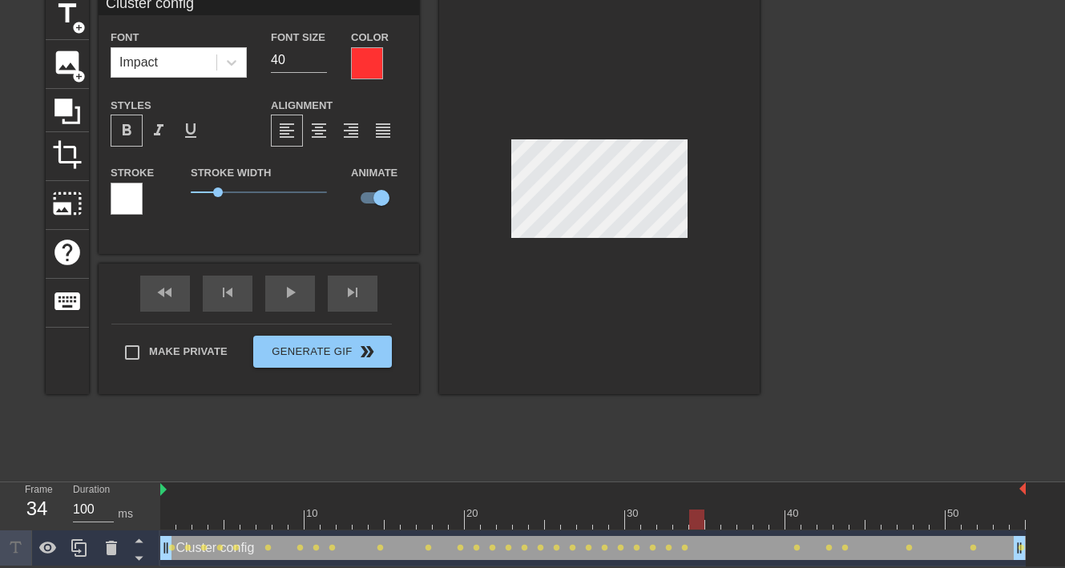
drag, startPoint x: 697, startPoint y: 515, endPoint x: 634, endPoint y: 252, distance: 271.0
click at [697, 515] on div at bounding box center [592, 519] width 865 height 20
drag, startPoint x: 713, startPoint y: 521, endPoint x: 634, endPoint y: 241, distance: 291.4
click at [713, 521] on div at bounding box center [592, 519] width 865 height 20
click at [728, 521] on div at bounding box center [592, 519] width 865 height 20
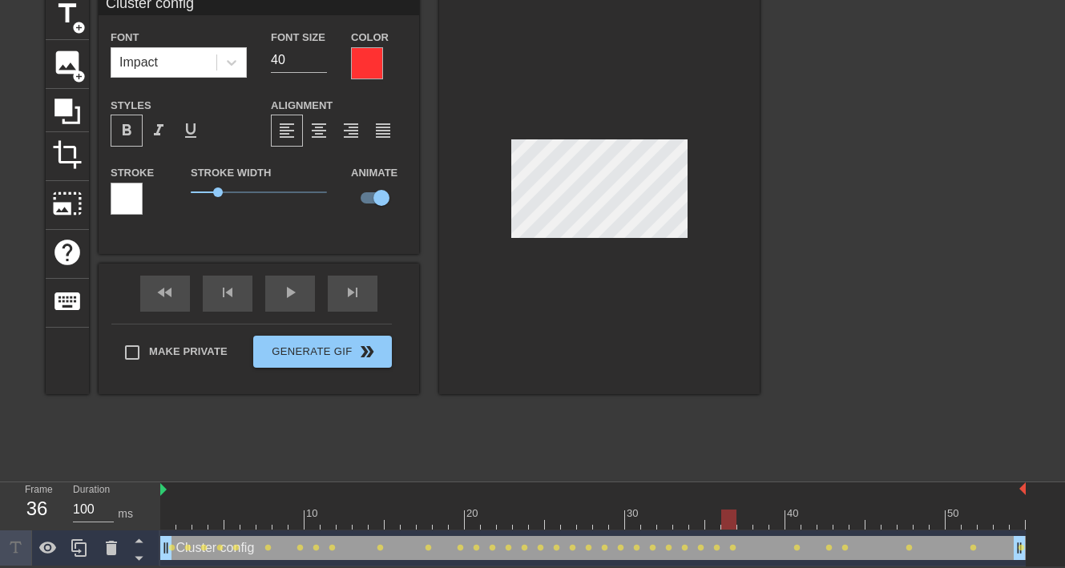
click at [743, 510] on div at bounding box center [592, 519] width 865 height 20
click at [751, 513] on div at bounding box center [744, 519] width 15 height 20
click at [754, 513] on div at bounding box center [592, 519] width 865 height 20
click at [775, 519] on div at bounding box center [592, 519] width 865 height 20
click at [785, 521] on div at bounding box center [592, 519] width 865 height 20
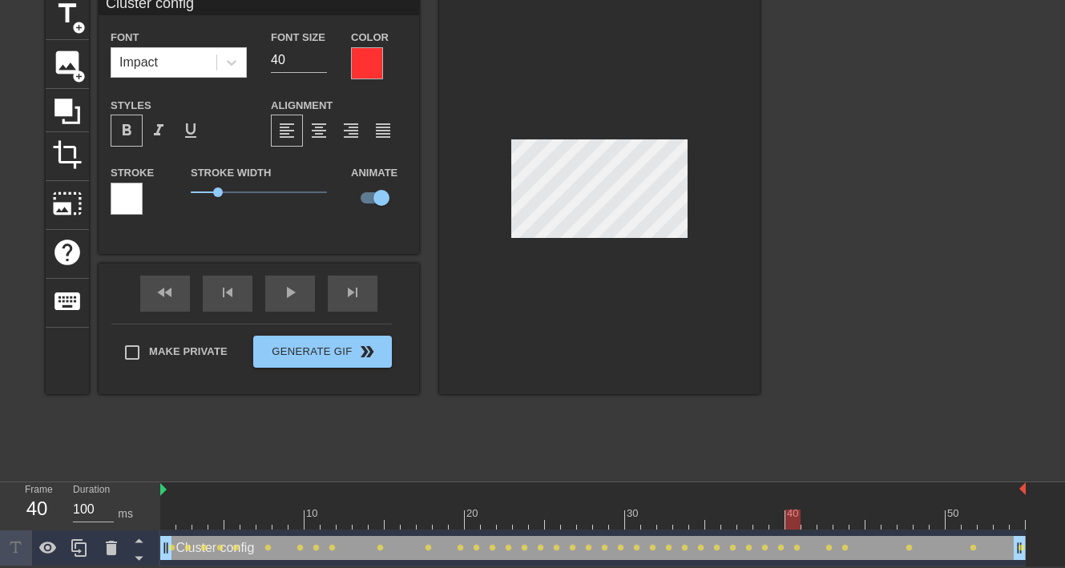
click at [804, 518] on div at bounding box center [592, 519] width 865 height 20
click at [821, 525] on div at bounding box center [592, 519] width 865 height 20
click at [838, 514] on div at bounding box center [592, 519] width 865 height 20
click at [856, 521] on div at bounding box center [592, 519] width 865 height 20
drag, startPoint x: 870, startPoint y: 518, endPoint x: 708, endPoint y: 271, distance: 295.7
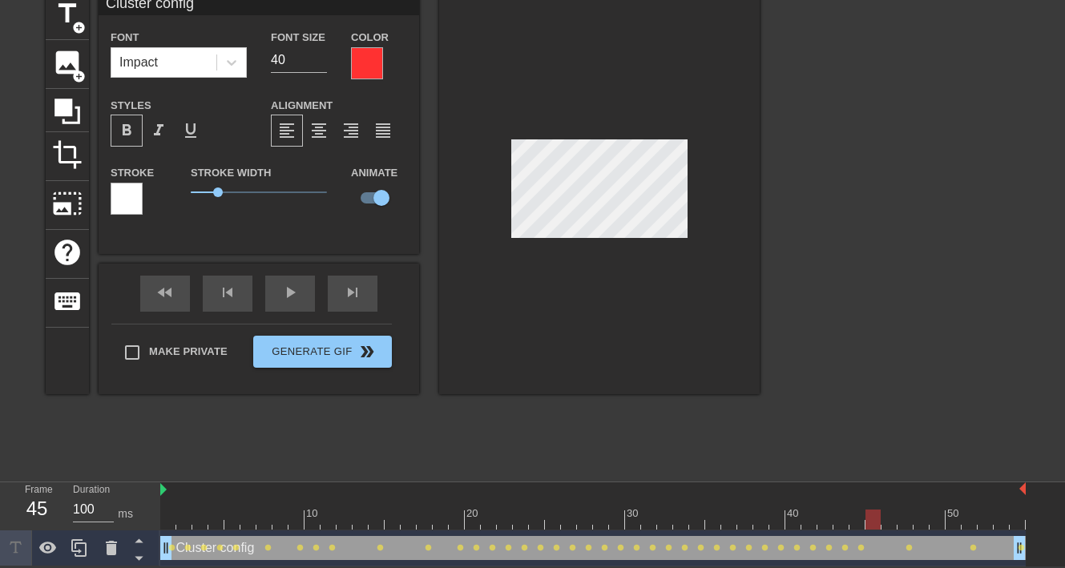
click at [870, 517] on div at bounding box center [592, 519] width 865 height 20
click at [891, 506] on div at bounding box center [889, 508] width 16 height 20
click at [900, 513] on div at bounding box center [592, 519] width 865 height 20
click at [920, 507] on div at bounding box center [921, 508] width 16 height 20
click at [940, 511] on div at bounding box center [592, 519] width 865 height 20
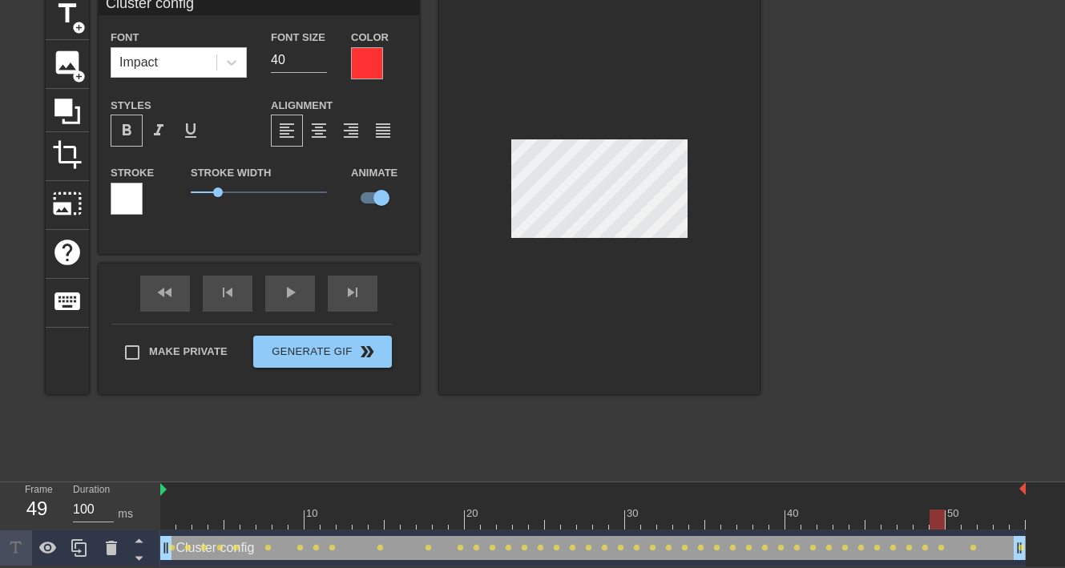
click at [959, 525] on div at bounding box center [592, 519] width 865 height 20
click at [969, 514] on div at bounding box center [592, 519] width 865 height 20
click at [987, 508] on div at bounding box center [985, 508] width 16 height 20
click at [1001, 517] on div at bounding box center [592, 519] width 865 height 20
drag, startPoint x: 1015, startPoint y: 521, endPoint x: 1003, endPoint y: 498, distance: 25.4
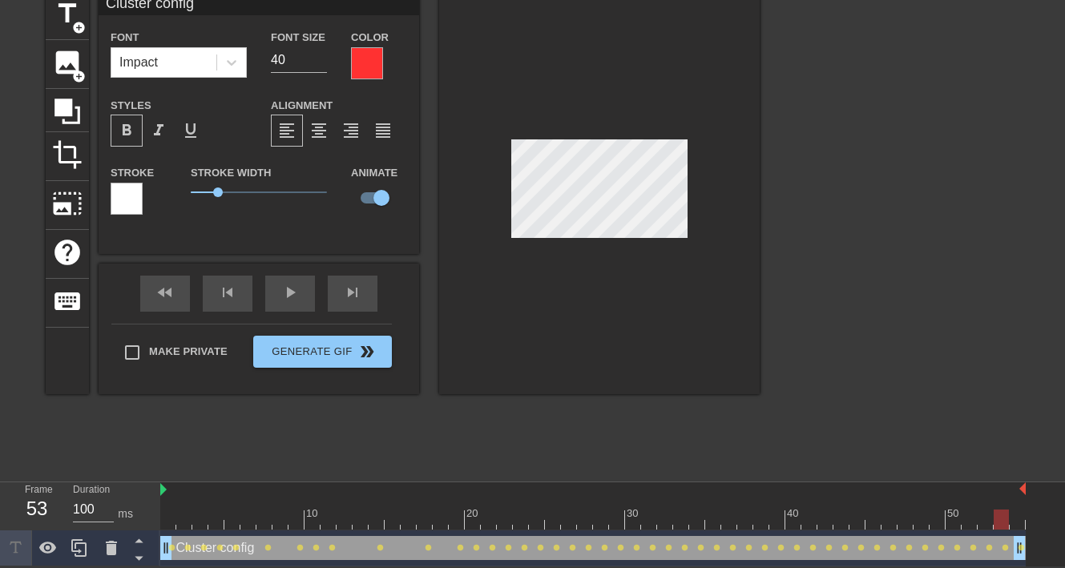
click at [1015, 520] on div at bounding box center [592, 519] width 865 height 20
click at [220, 523] on div at bounding box center [592, 519] width 865 height 20
click at [175, 517] on div at bounding box center [592, 519] width 865 height 20
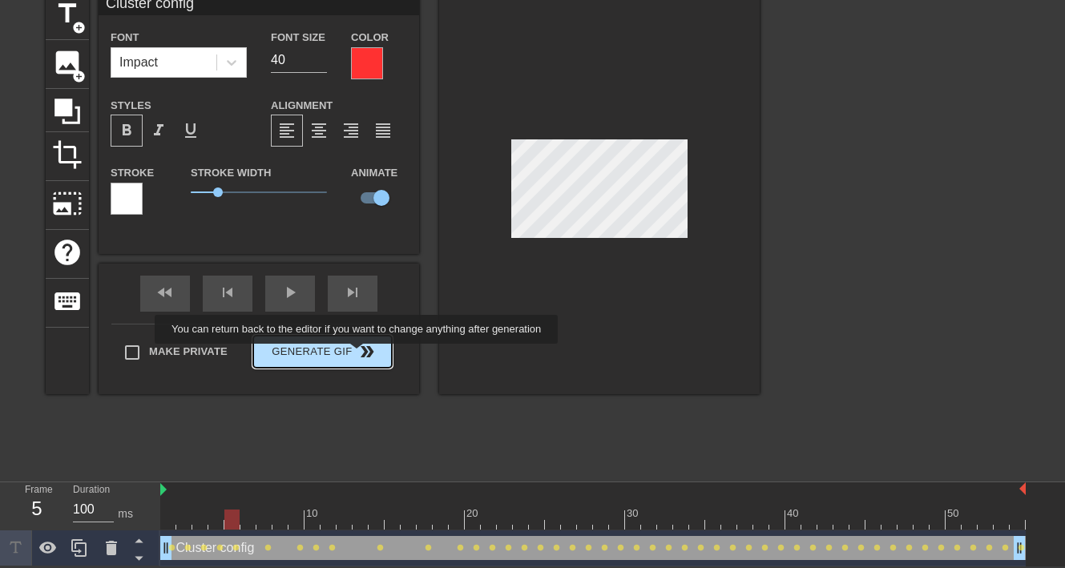
click at [356, 352] on button "Generate Gif double_arrow" at bounding box center [322, 352] width 139 height 32
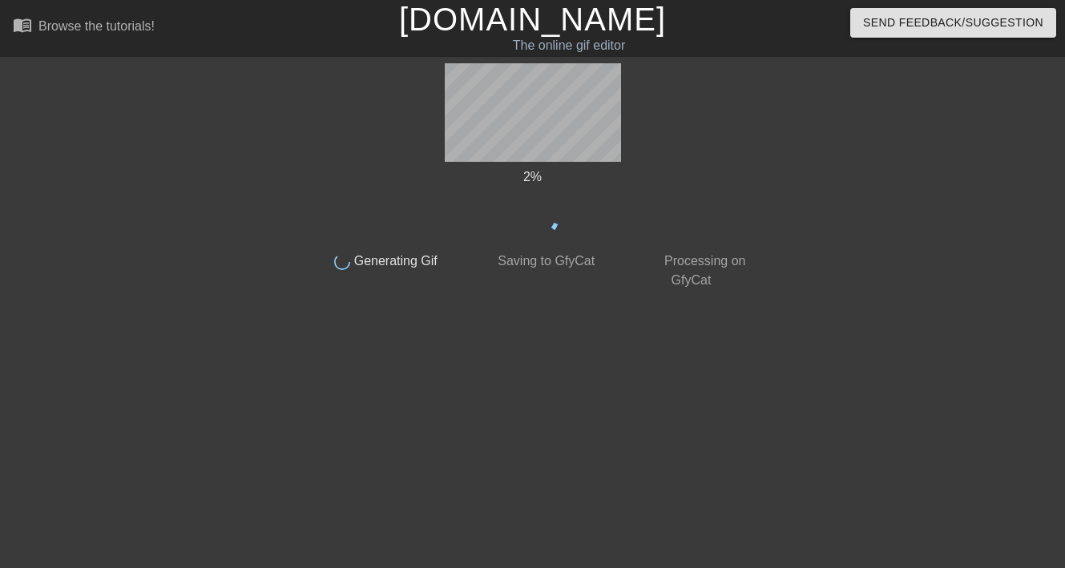
scroll to position [0, 0]
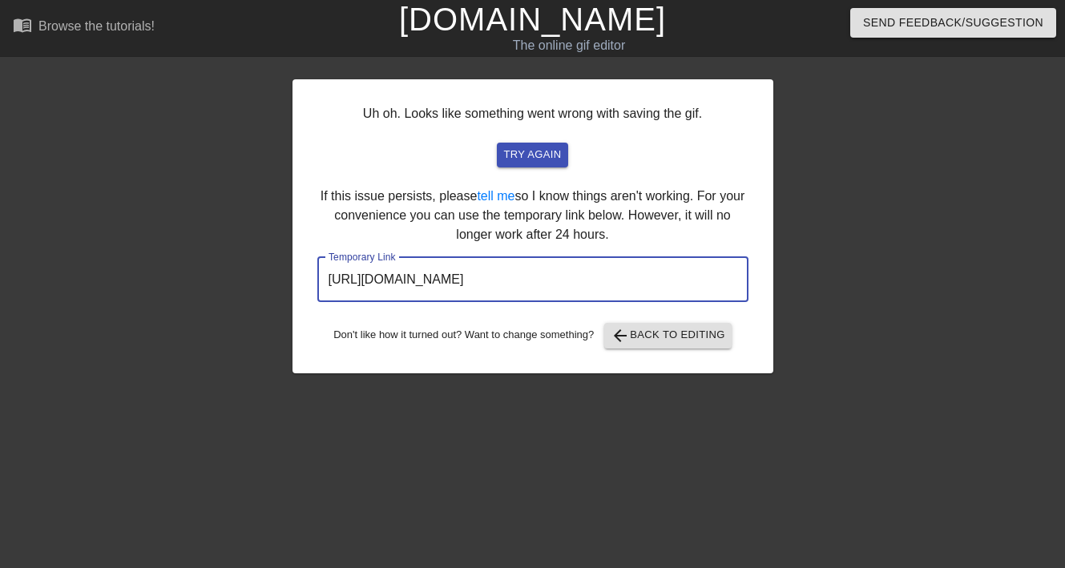
click at [547, 286] on input "[URL][DOMAIN_NAME]" at bounding box center [532, 279] width 431 height 45
